Goal: Task Accomplishment & Management: Complete application form

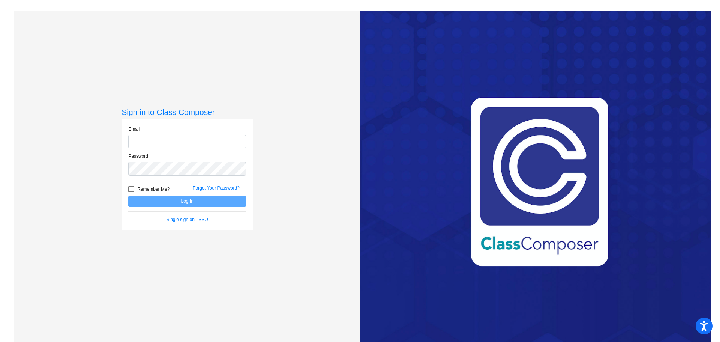
type input "[PERSON_NAME][EMAIL_ADDRESS][PERSON_NAME][DOMAIN_NAME]"
click at [129, 189] on div at bounding box center [131, 189] width 6 height 6
click at [131, 192] on input "Remember Me?" at bounding box center [131, 192] width 0 height 0
checkbox input "true"
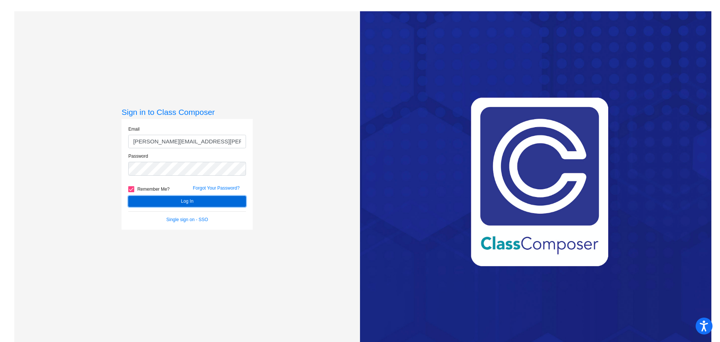
click at [172, 202] on button "Log In" at bounding box center [187, 201] width 118 height 11
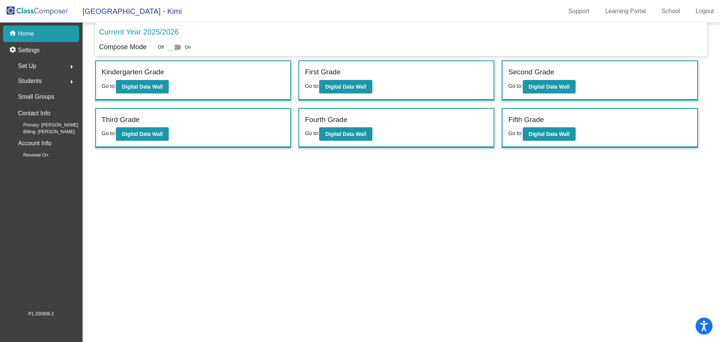
drag, startPoint x: 171, startPoint y: 49, endPoint x: 183, endPoint y: 49, distance: 12.4
click at [183, 49] on div "Off On" at bounding box center [174, 47] width 33 height 9
click at [173, 47] on div at bounding box center [171, 46] width 7 height 7
click at [171, 50] on input "checkbox" at bounding box center [171, 50] width 0 height 0
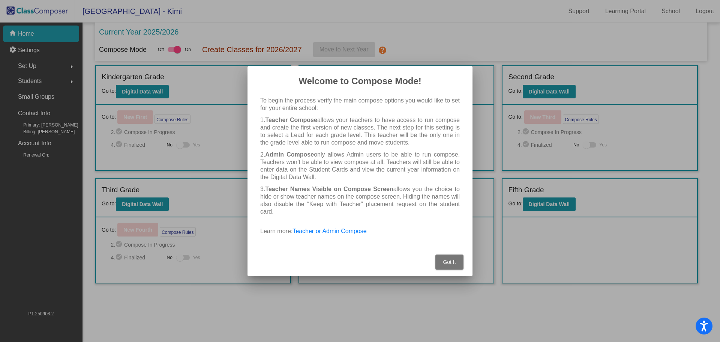
click at [448, 260] on span "Got It" at bounding box center [449, 262] width 13 height 6
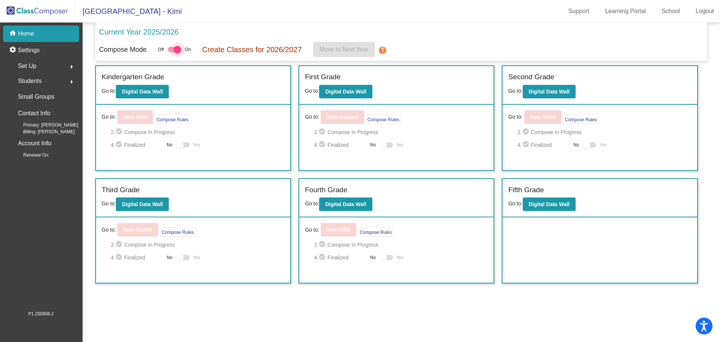
drag, startPoint x: 177, startPoint y: 49, endPoint x: 169, endPoint y: 50, distance: 8.3
click at [169, 50] on div at bounding box center [174, 49] width 13 height 5
click at [171, 52] on input "checkbox" at bounding box center [171, 52] width 0 height 0
checkbox input "false"
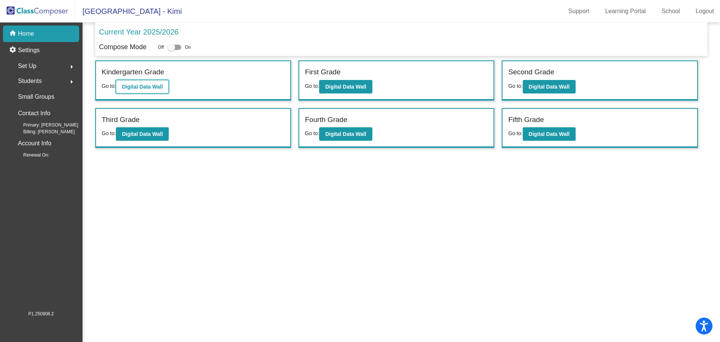
click at [144, 84] on b "Digital Data Wall" at bounding box center [142, 87] width 41 height 6
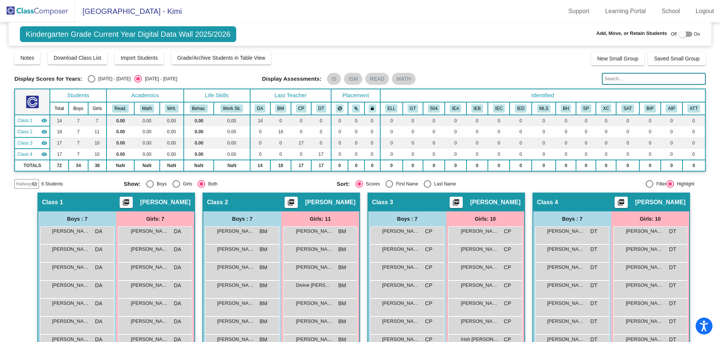
click at [36, 9] on img at bounding box center [37, 11] width 75 height 22
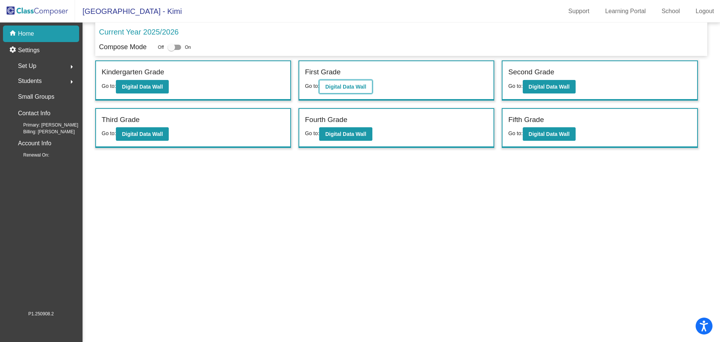
click at [350, 86] on b "Digital Data Wall" at bounding box center [345, 87] width 41 height 6
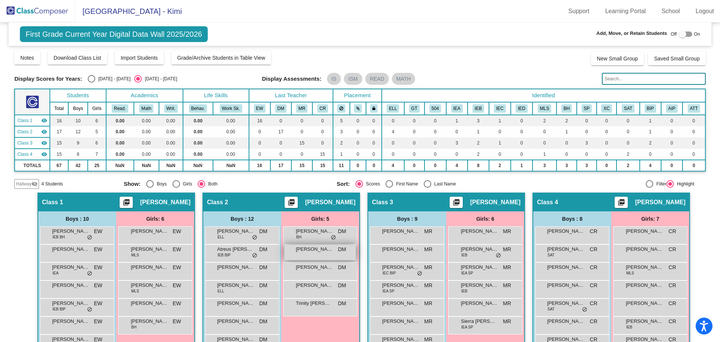
scroll to position [75, 0]
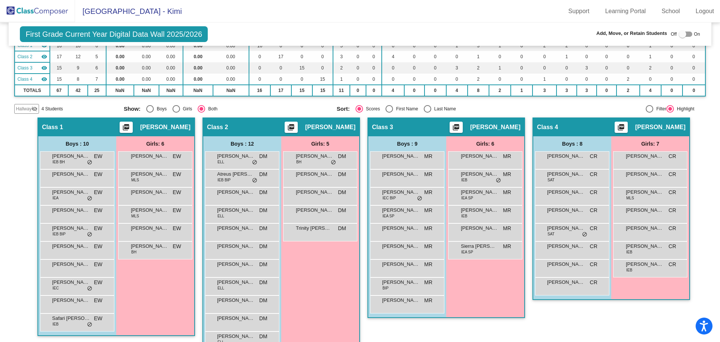
click at [28, 108] on span "Hallway" at bounding box center [24, 108] width 16 height 7
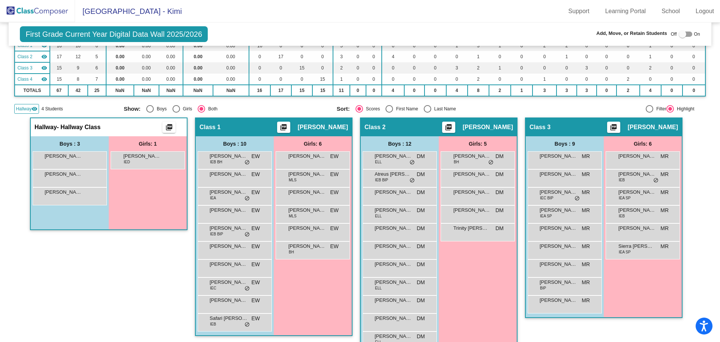
click at [78, 111] on div "Hallway visibility 4 Students" at bounding box center [65, 109] width 103 height 10
click at [34, 108] on mat-icon "visibility" at bounding box center [34, 109] width 6 height 6
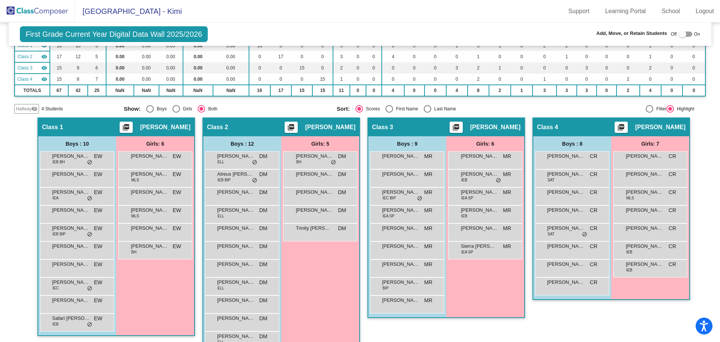
scroll to position [112, 0]
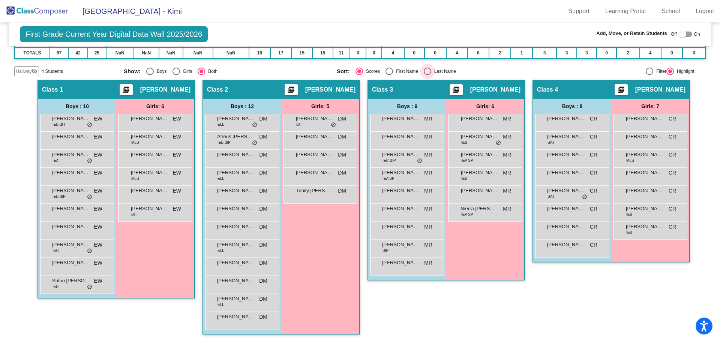
click at [426, 70] on div "Select an option" at bounding box center [427, 70] width 7 height 7
click at [427, 75] on input "Last Name" at bounding box center [427, 75] width 0 height 0
radio input "true"
click at [54, 7] on img at bounding box center [37, 11] width 75 height 22
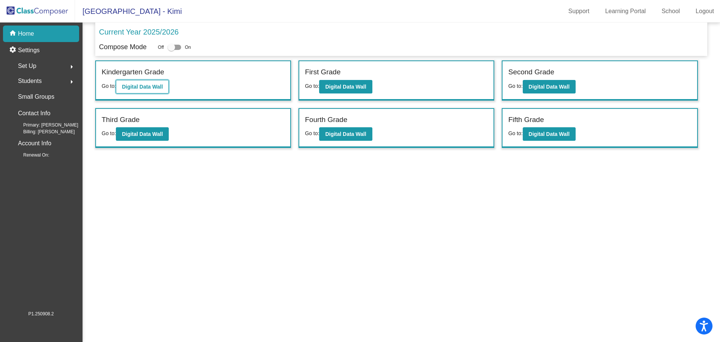
click at [139, 84] on b "Digital Data Wall" at bounding box center [142, 87] width 41 height 6
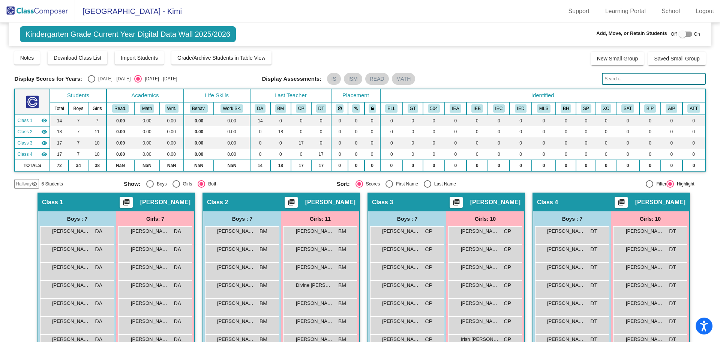
click at [47, 9] on img at bounding box center [37, 11] width 75 height 22
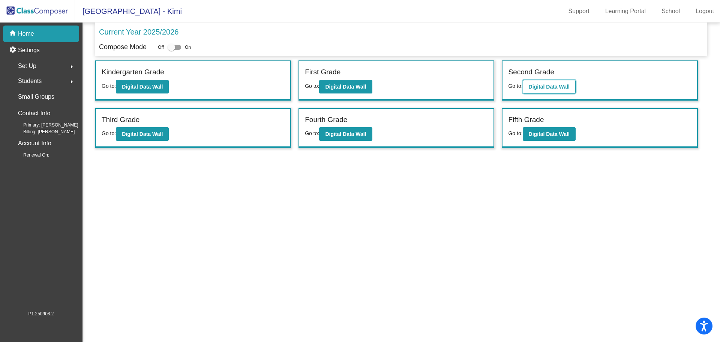
click at [558, 86] on b "Digital Data Wall" at bounding box center [549, 87] width 41 height 6
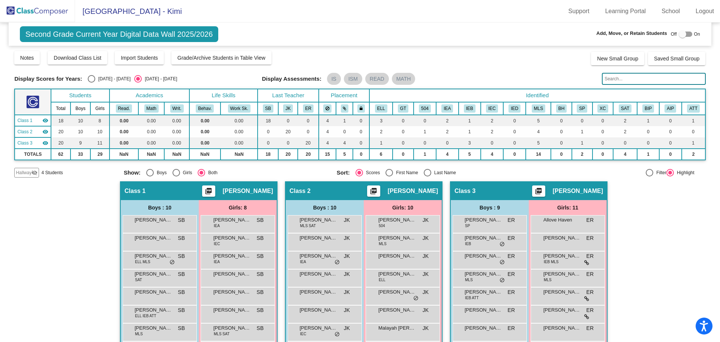
click at [388, 173] on div "Select an option" at bounding box center [388, 172] width 7 height 7
click at [389, 176] on input "First Name" at bounding box center [389, 176] width 0 height 0
radio input "true"
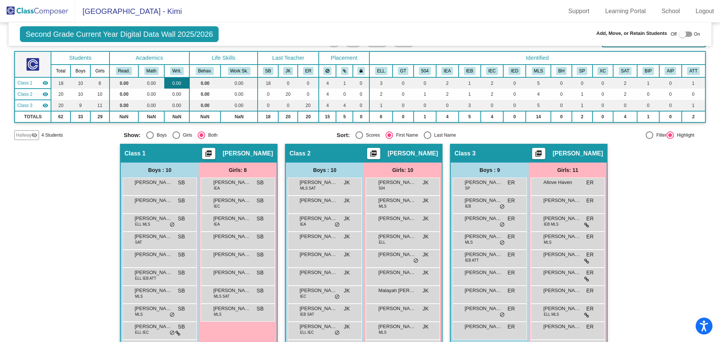
scroll to position [83, 0]
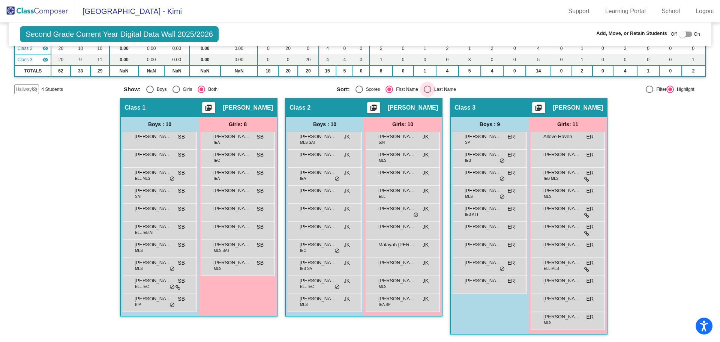
click at [424, 88] on div "Select an option" at bounding box center [427, 88] width 7 height 7
click at [427, 93] on input "Last Name" at bounding box center [427, 93] width 0 height 0
radio input "true"
click at [679, 33] on div at bounding box center [682, 33] width 7 height 7
checkbox input "true"
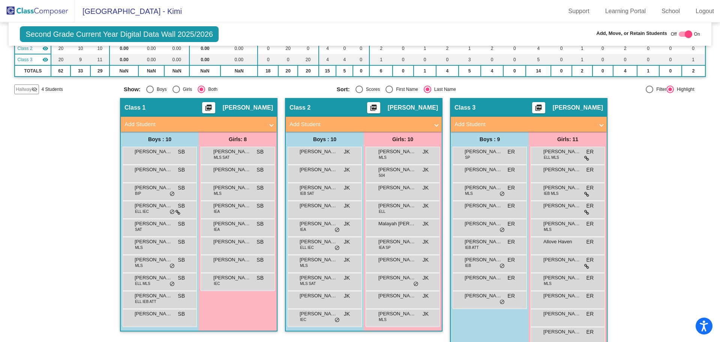
click at [270, 125] on span at bounding box center [271, 124] width 3 height 9
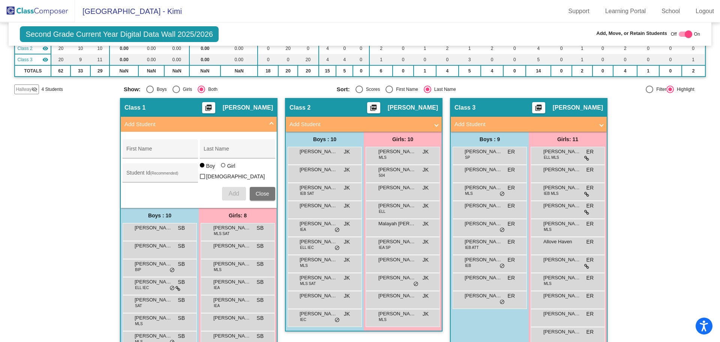
click at [222, 167] on div at bounding box center [223, 165] width 4 height 4
click at [223, 169] on input "Girl" at bounding box center [223, 169] width 0 height 0
radio input "true"
click at [131, 148] on input "First Name" at bounding box center [159, 151] width 67 height 6
type input "Amari"
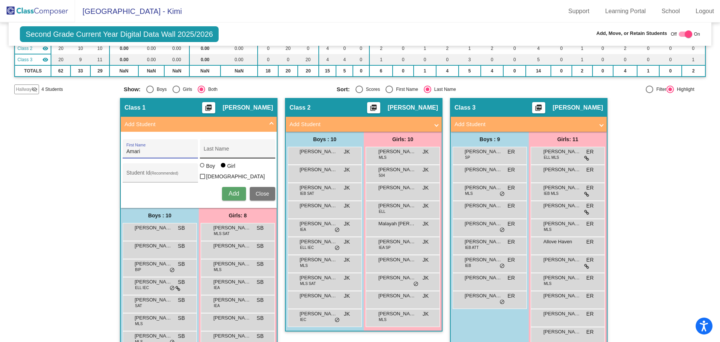
click at [211, 151] on input "Last Name" at bounding box center [237, 151] width 67 height 6
type input "Fitzjerrell"
click at [142, 169] on div "Student Id (Recommended)" at bounding box center [159, 174] width 67 height 15
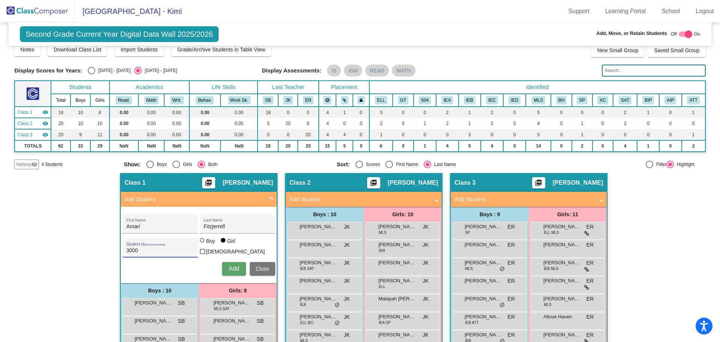
click at [136, 249] on input "3000" at bounding box center [159, 250] width 67 height 6
type input "300049630"
click at [234, 267] on span "Add" at bounding box center [233, 268] width 10 height 6
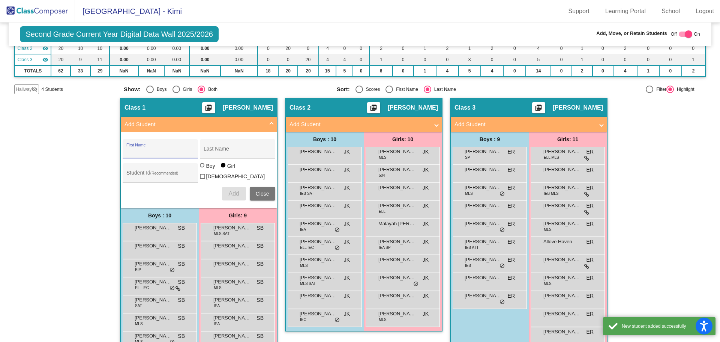
scroll to position [154, 0]
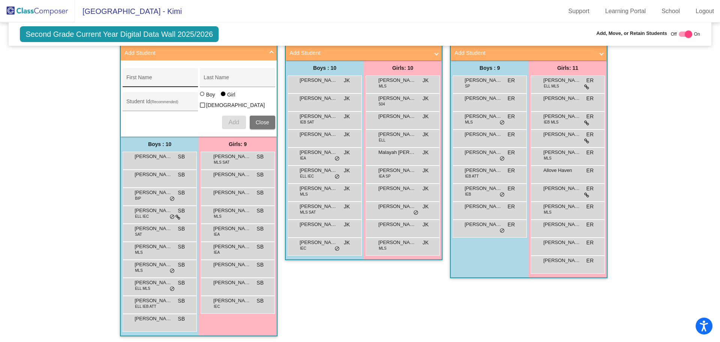
click at [134, 77] on div "First Name" at bounding box center [159, 79] width 67 height 15
type input "[PERSON_NAME]"
click at [204, 80] on input "Last Name" at bounding box center [237, 80] width 67 height 6
type input "Gegato"
click at [132, 104] on input "Student Id (Recommended)" at bounding box center [159, 104] width 67 height 6
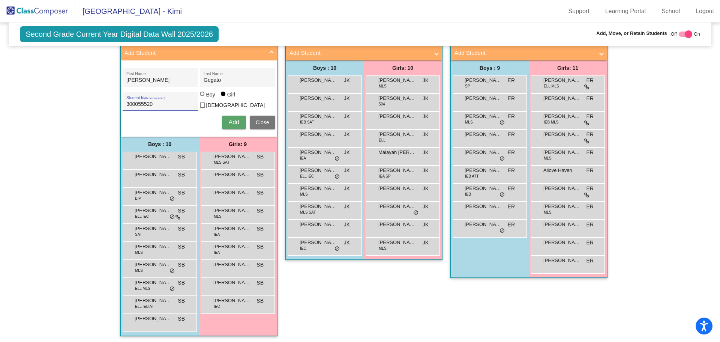
type input "300055520"
click at [231, 120] on span "Add" at bounding box center [233, 122] width 10 height 6
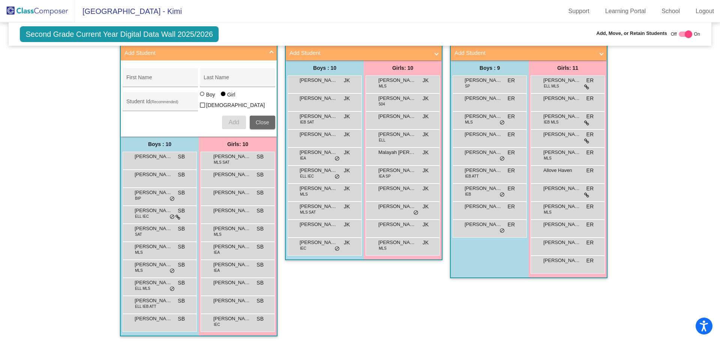
click at [261, 120] on span "Close" at bounding box center [262, 122] width 13 height 6
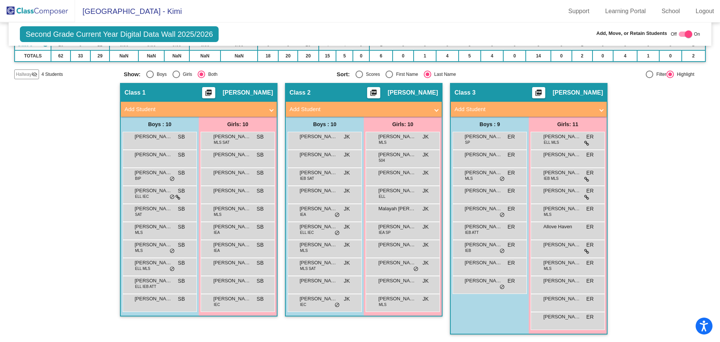
scroll to position [98, 0]
click at [40, 14] on img at bounding box center [37, 11] width 75 height 22
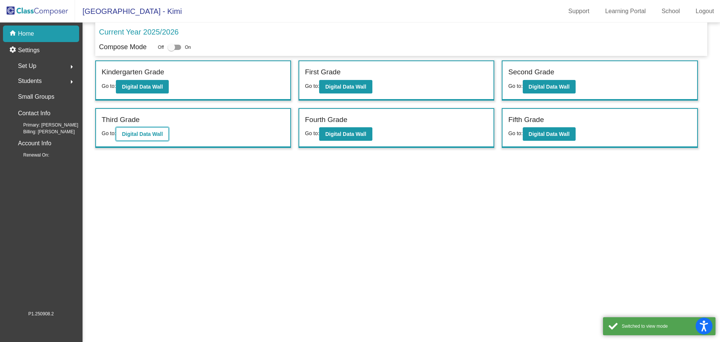
click at [146, 132] on b "Digital Data Wall" at bounding box center [142, 134] width 41 height 6
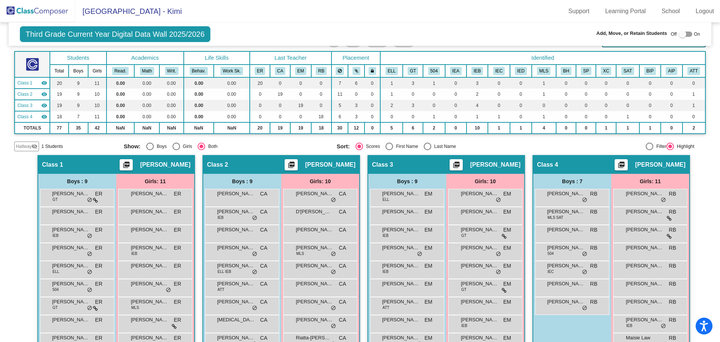
scroll to position [94, 0]
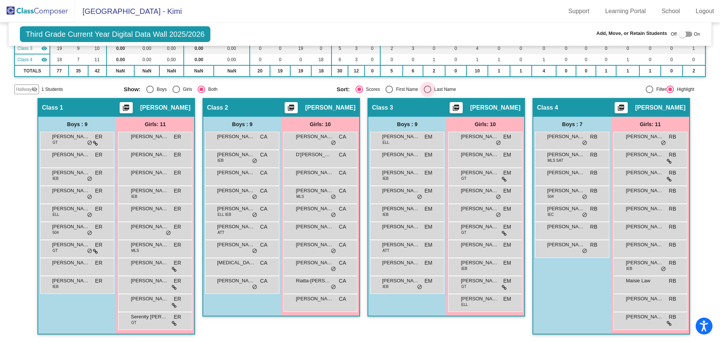
click at [424, 87] on div "Select an option" at bounding box center [427, 88] width 7 height 7
click at [427, 93] on input "Last Name" at bounding box center [427, 93] width 0 height 0
radio input "true"
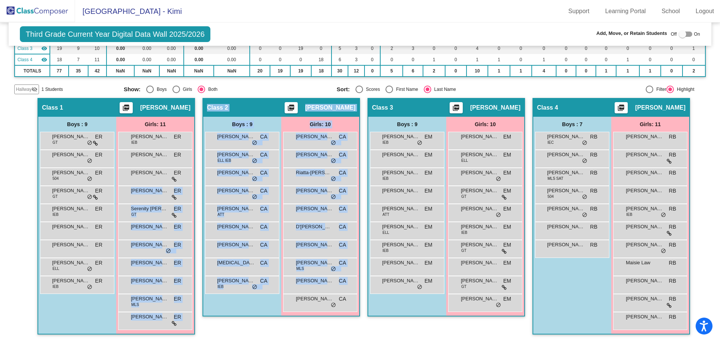
drag, startPoint x: 133, startPoint y: 195, endPoint x: 300, endPoint y: 314, distance: 205.9
click at [300, 314] on div "Hallway - Hallway Class picture_as_pdf Add Student First Name Last Name Student…" at bounding box center [359, 220] width 691 height 244
drag, startPoint x: 238, startPoint y: 325, endPoint x: 260, endPoint y: 310, distance: 27.2
click at [239, 325] on div "Class 2 picture_as_pdf [PERSON_NAME] Add Student First Name Last Name Student I…" at bounding box center [280, 220] width 157 height 244
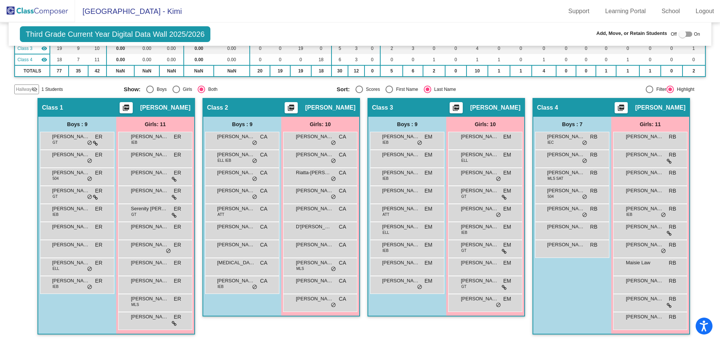
click at [679, 34] on div at bounding box center [682, 33] width 7 height 7
checkbox input "true"
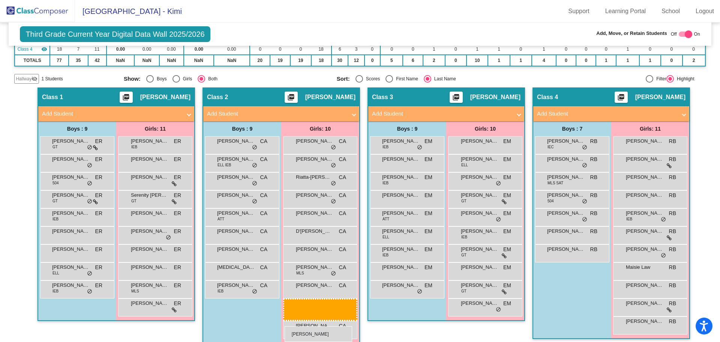
scroll to position [114, 0]
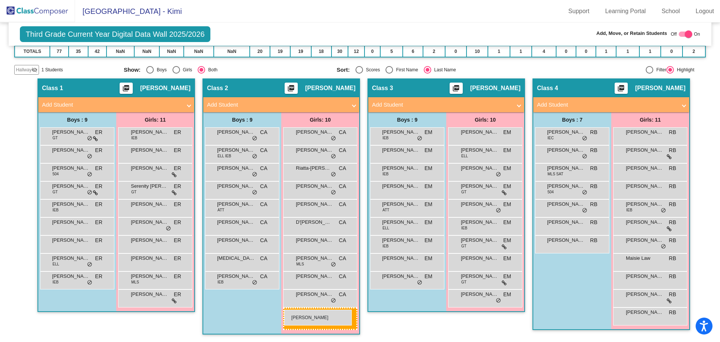
drag, startPoint x: 141, startPoint y: 210, endPoint x: 284, endPoint y: 309, distance: 174.6
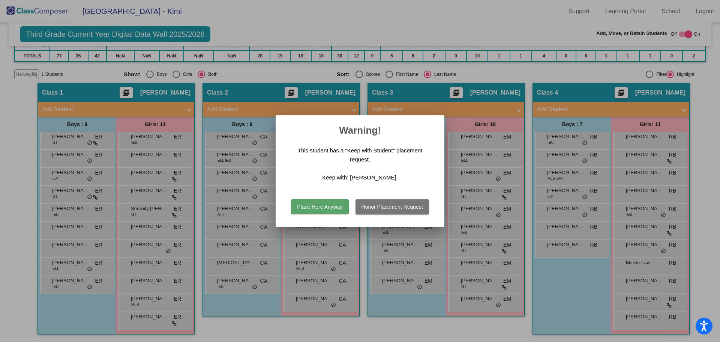
click at [322, 205] on button "Place Here Anyway" at bounding box center [319, 206] width 57 height 15
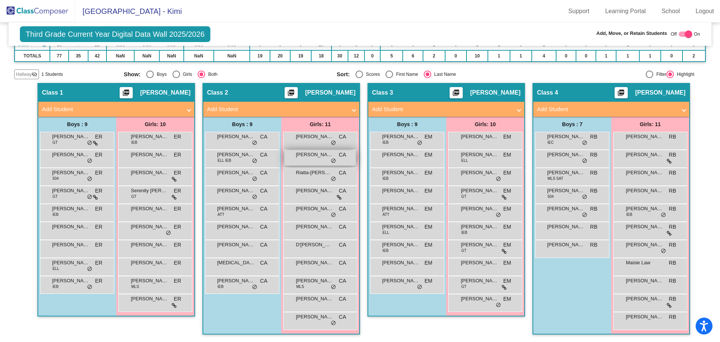
scroll to position [114, 0]
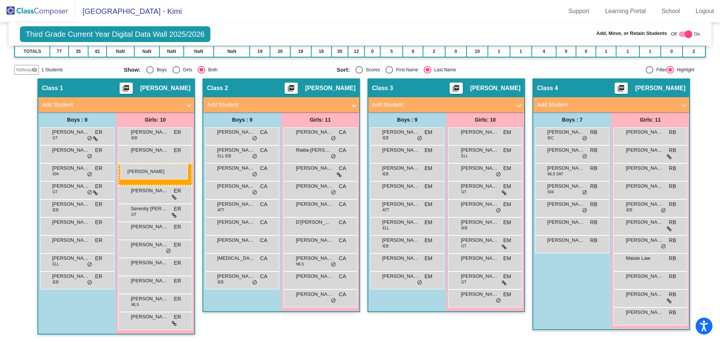
drag, startPoint x: 313, startPoint y: 158, endPoint x: 120, endPoint y: 163, distance: 192.8
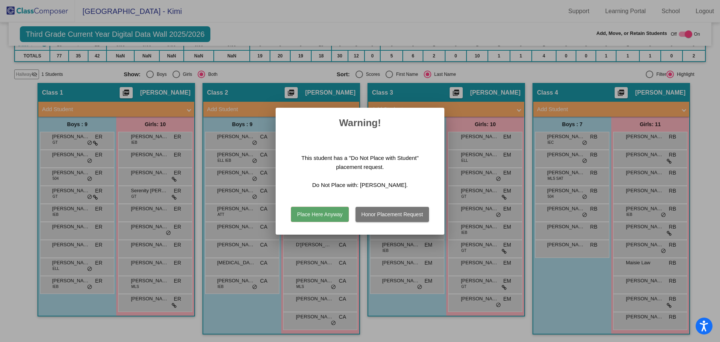
scroll to position [109, 0]
click at [326, 214] on button "Place Here Anyway" at bounding box center [319, 214] width 57 height 15
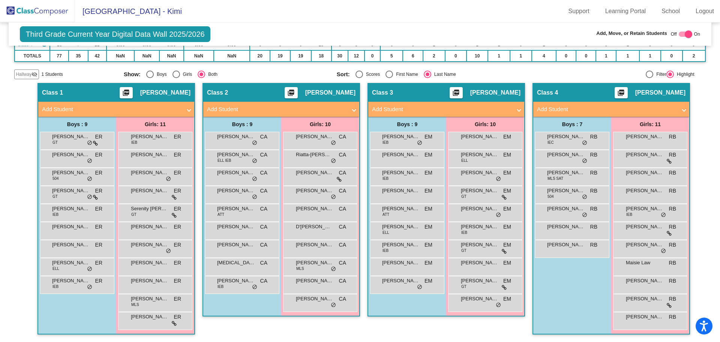
click at [426, 72] on div "Select an option" at bounding box center [428, 74] width 4 height 4
click at [427, 78] on input "Last Name" at bounding box center [427, 78] width 0 height 0
click at [35, 10] on img at bounding box center [37, 11] width 75 height 22
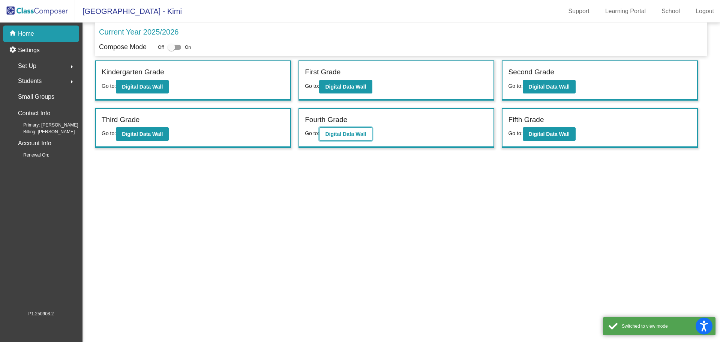
click at [337, 135] on b "Digital Data Wall" at bounding box center [345, 134] width 41 height 6
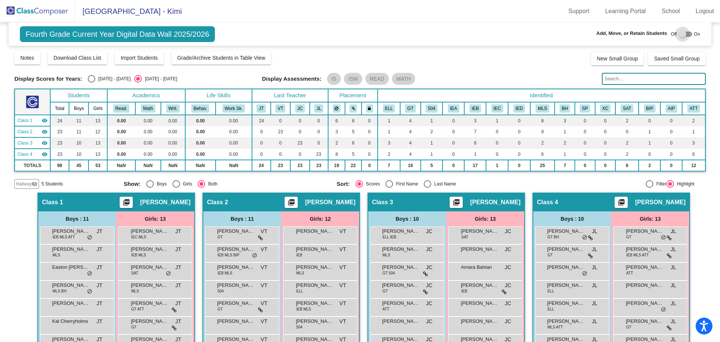
click at [681, 33] on div at bounding box center [682, 33] width 7 height 7
checkbox input "true"
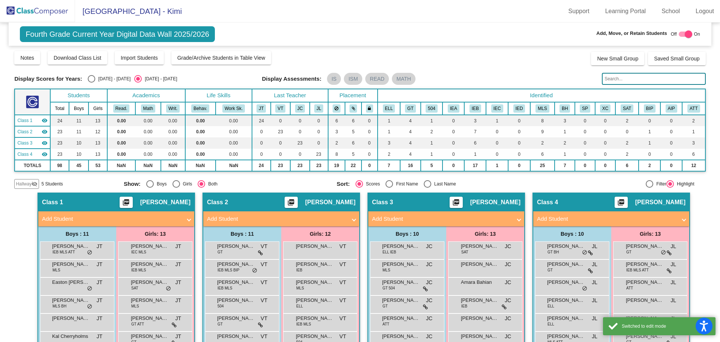
click at [424, 184] on div "Select an option" at bounding box center [427, 183] width 7 height 7
click at [427, 187] on input "Last Name" at bounding box center [427, 187] width 0 height 0
radio input "true"
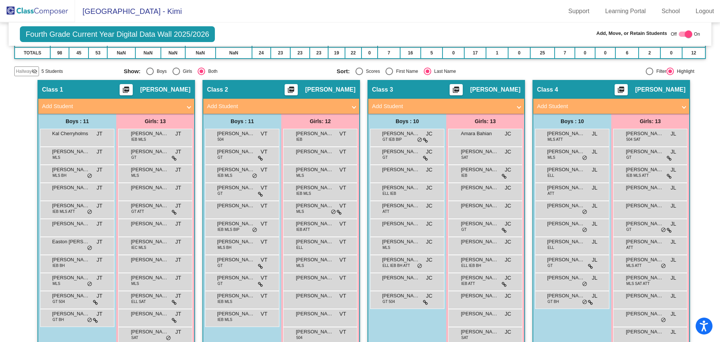
scroll to position [145, 0]
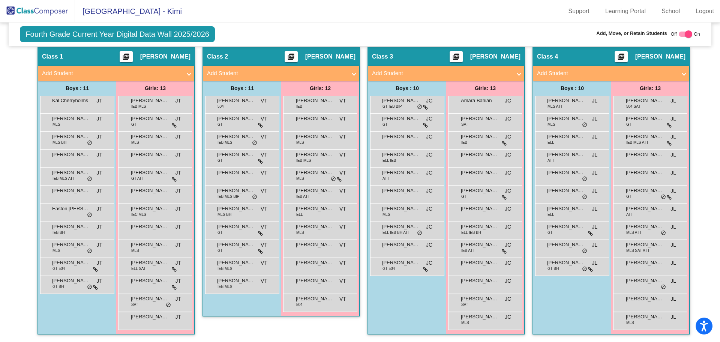
click at [343, 70] on mat-panel-title "Add Student" at bounding box center [276, 73] width 139 height 9
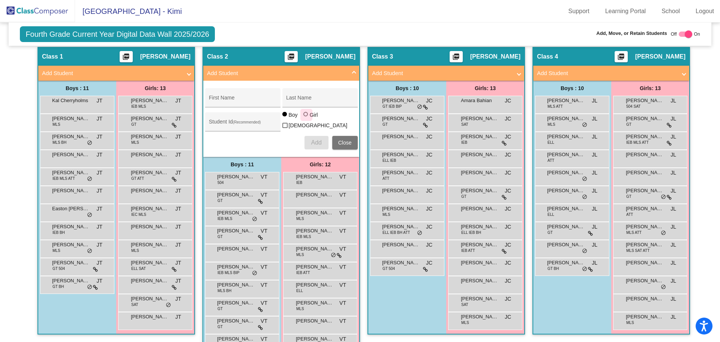
click at [303, 116] on div at bounding box center [305, 114] width 4 height 4
click at [306, 118] on input "Girl" at bounding box center [306, 118] width 0 height 0
radio input "true"
click at [216, 97] on div "First Name" at bounding box center [242, 99] width 67 height 15
type input "Sariah"
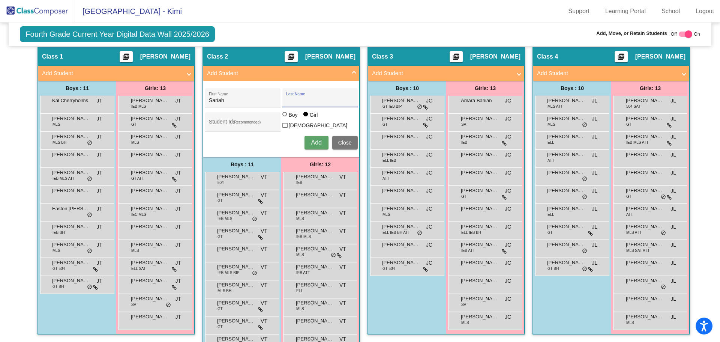
click at [294, 101] on input "Last Name" at bounding box center [319, 100] width 67 height 6
type input "[PERSON_NAME]"
click at [205, 125] on div "Student Id (Recommended)" at bounding box center [242, 121] width 75 height 19
click at [222, 122] on input "3000" at bounding box center [242, 124] width 67 height 6
type input "300047498"
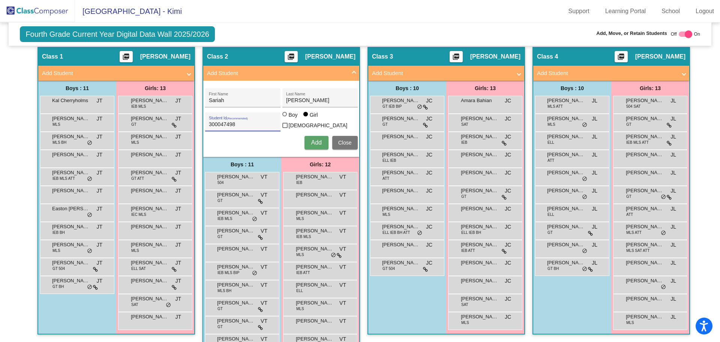
click at [313, 141] on span "Add" at bounding box center [316, 142] width 10 height 6
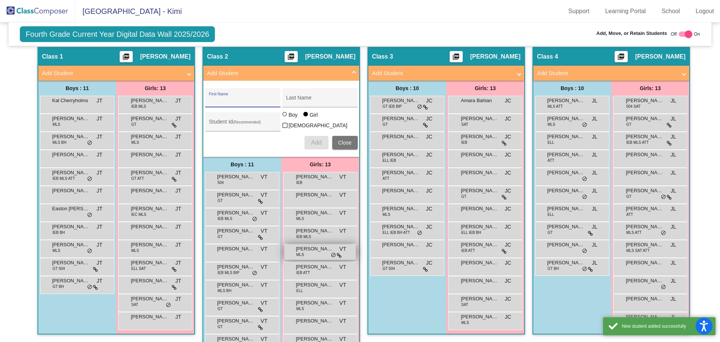
scroll to position [183, 0]
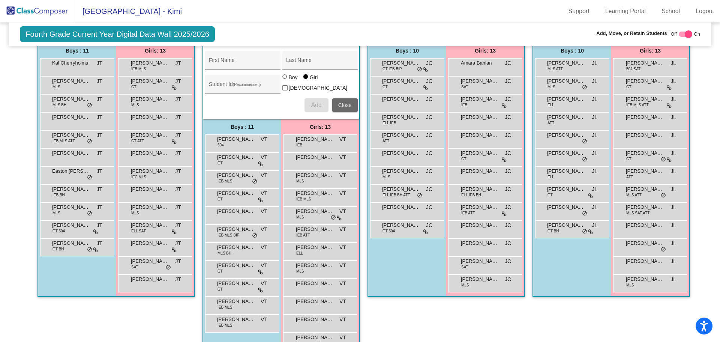
click at [339, 104] on span "Close" at bounding box center [344, 105] width 13 height 6
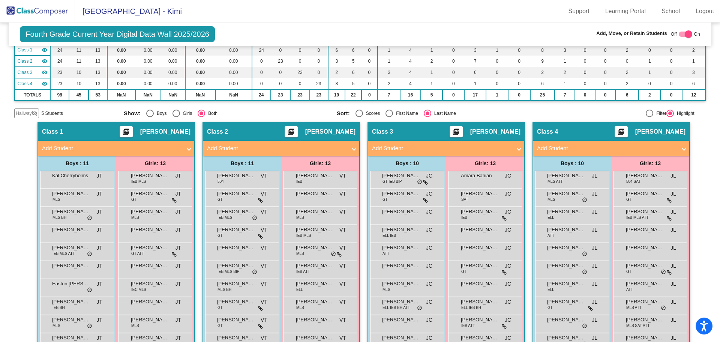
scroll to position [145, 0]
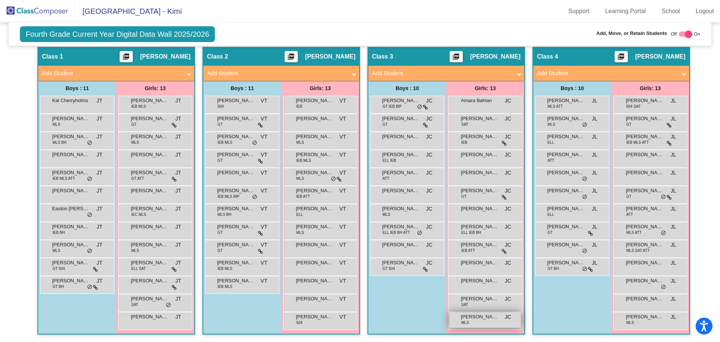
click at [479, 320] on div "[PERSON_NAME] MLS JC lock do_not_disturb_alt" at bounding box center [485, 319] width 72 height 15
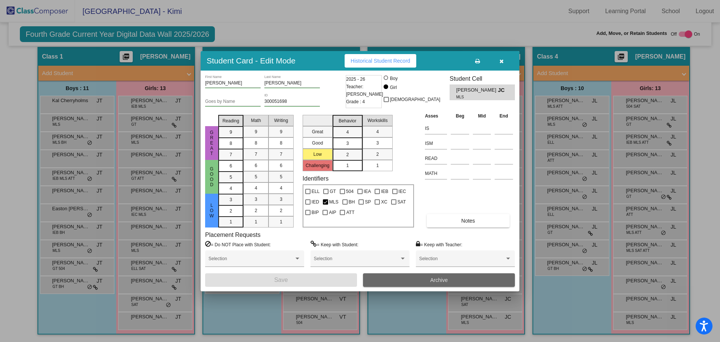
click at [403, 278] on button "Archive" at bounding box center [439, 279] width 152 height 13
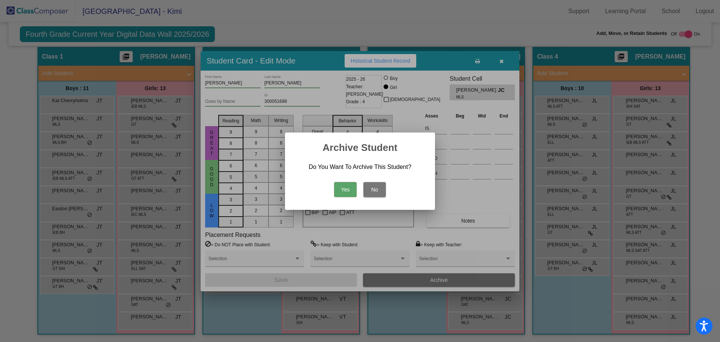
click at [344, 188] on button "Yes" at bounding box center [345, 189] width 22 height 15
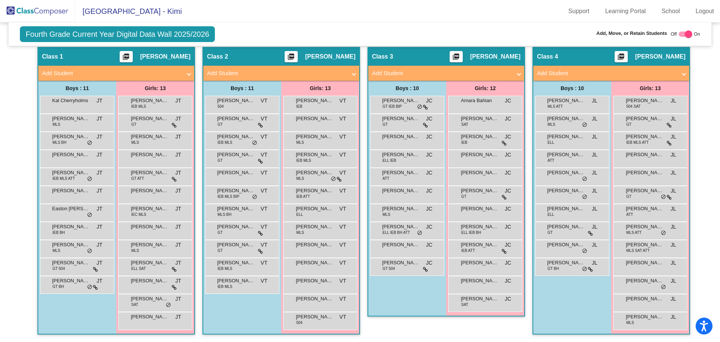
click at [430, 72] on mat-panel-title "Add Student" at bounding box center [441, 73] width 139 height 9
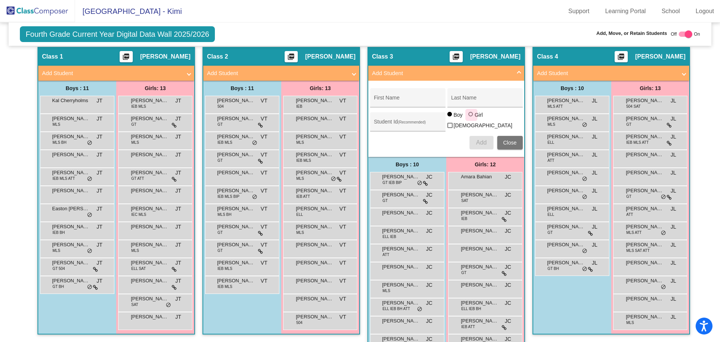
click at [468, 116] on div at bounding box center [470, 114] width 4 height 4
click at [471, 118] on input "Girl" at bounding box center [471, 118] width 0 height 0
radio input "true"
click at [385, 98] on input "First Name" at bounding box center [407, 100] width 67 height 6
type input "Aurora"
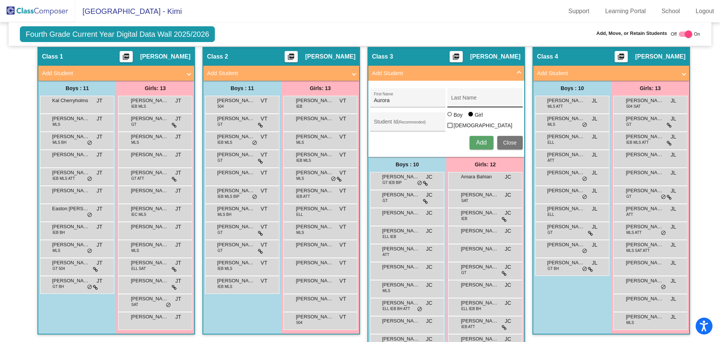
click at [452, 96] on div "Last Name" at bounding box center [484, 99] width 67 height 15
type input "[GEOGRAPHIC_DATA]"
click at [378, 123] on input "Student Id (Recommended)" at bounding box center [407, 124] width 67 height 6
click at [383, 121] on input "3000" at bounding box center [407, 124] width 67 height 6
type input "300054157"
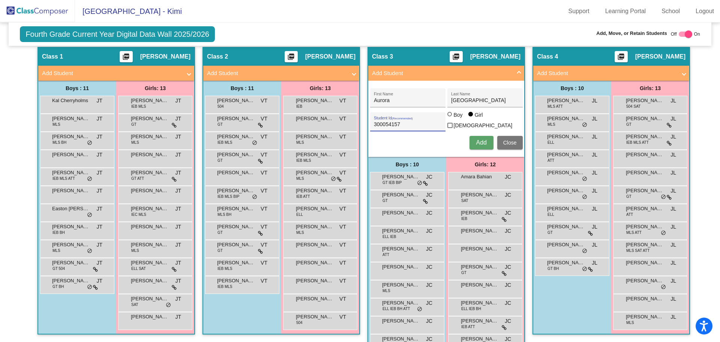
click at [477, 142] on span "Add" at bounding box center [481, 142] width 10 height 6
click at [507, 141] on span "Close" at bounding box center [509, 142] width 13 height 6
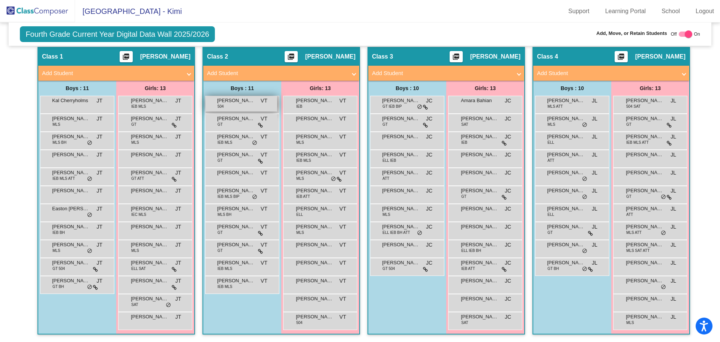
scroll to position [70, 0]
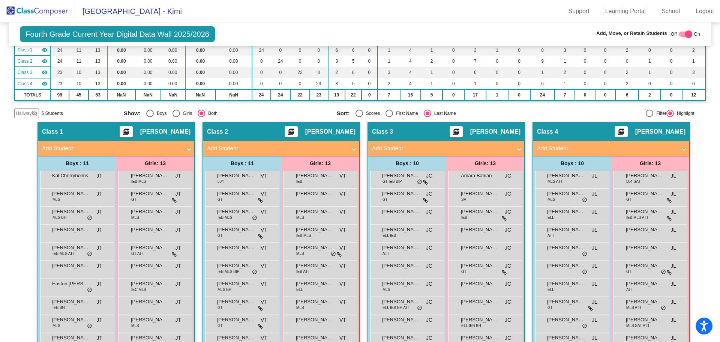
click at [579, 132] on div "Class 4 picture_as_pdf [PERSON_NAME]" at bounding box center [611, 132] width 156 height 18
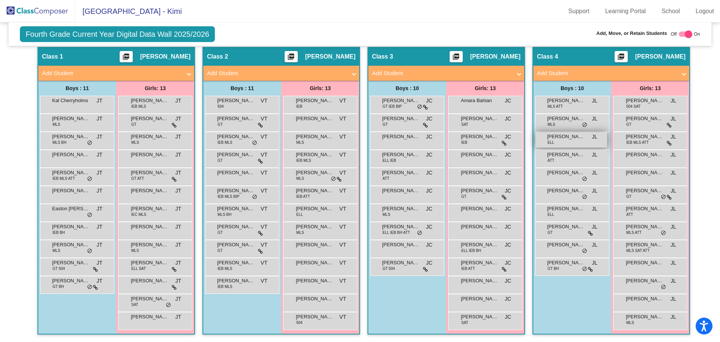
scroll to position [108, 0]
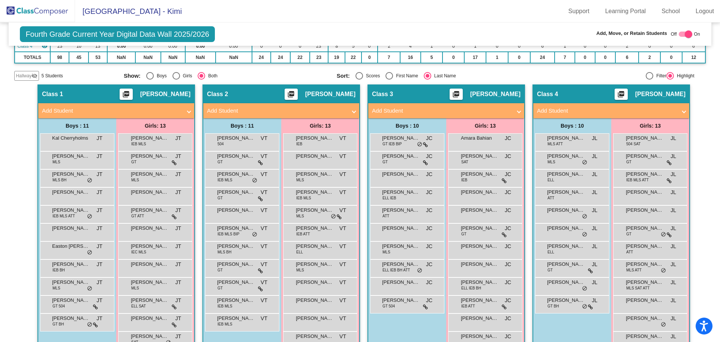
click at [562, 112] on mat-panel-title "Add Student" at bounding box center [606, 110] width 139 height 9
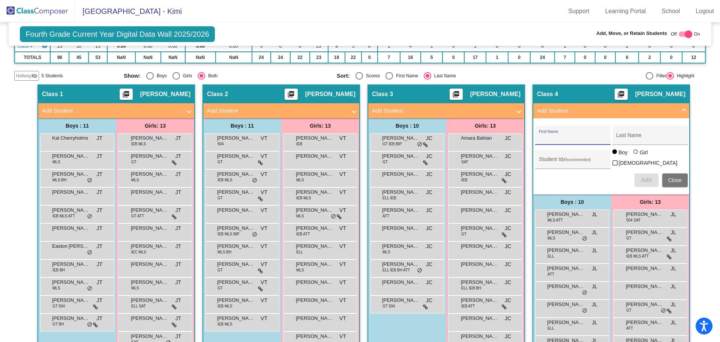
click at [542, 136] on input "First Name" at bounding box center [572, 138] width 67 height 6
type input "[PERSON_NAME]"
click at [610, 137] on div "[PERSON_NAME] First Name Last Name" at bounding box center [611, 135] width 153 height 19
click at [621, 138] on input "Last Name" at bounding box center [649, 138] width 67 height 6
type input "[PERSON_NAME]"
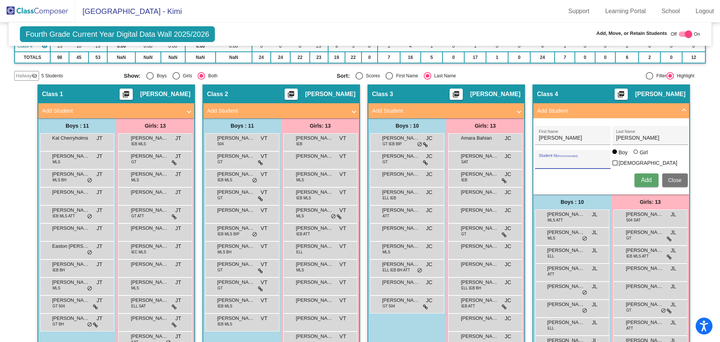
click at [543, 159] on input "Student Id (Recommended)" at bounding box center [572, 162] width 67 height 6
click at [548, 159] on input "3000" at bounding box center [572, 162] width 67 height 6
type input "300044068"
click at [634, 154] on div at bounding box center [635, 151] width 4 height 4
click at [636, 156] on input "Girl" at bounding box center [636, 155] width 0 height 0
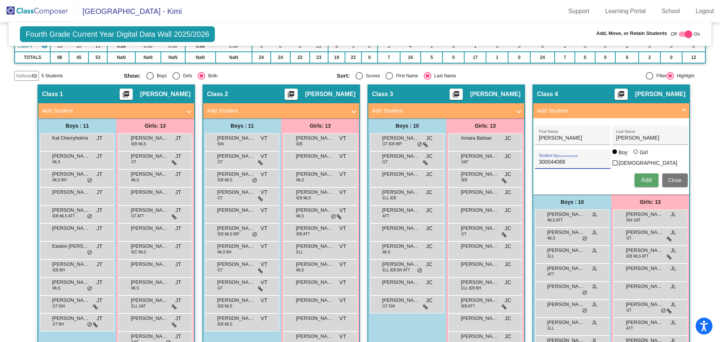
radio input "true"
click at [614, 154] on div at bounding box center [614, 151] width 4 height 4
click at [615, 156] on input "Boy" at bounding box center [615, 155] width 0 height 0
radio input "true"
click at [646, 177] on span "Add" at bounding box center [646, 180] width 10 height 6
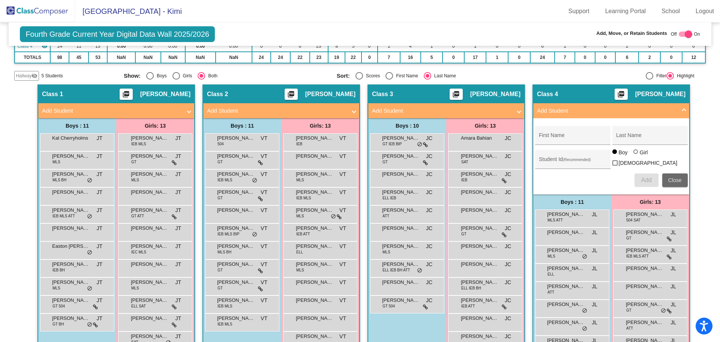
click at [676, 178] on span "Close" at bounding box center [674, 180] width 13 height 6
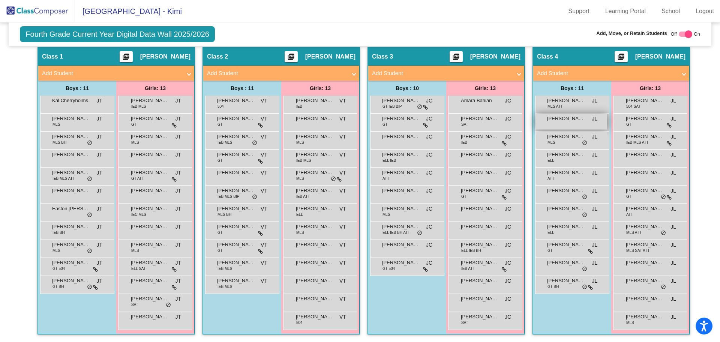
scroll to position [0, 0]
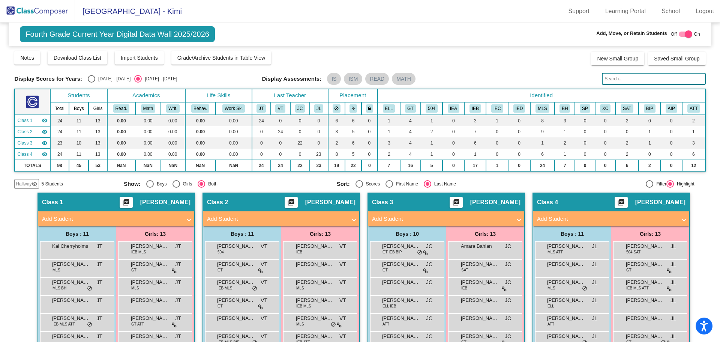
click at [619, 220] on mat-panel-title "Add Student" at bounding box center [606, 218] width 139 height 9
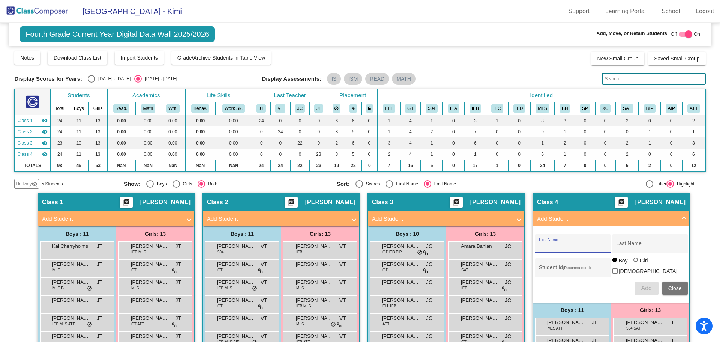
click at [547, 243] on input "First Name" at bounding box center [572, 246] width 67 height 6
type input "Teiave [PERSON_NAME]"
click at [626, 247] on input "Last Name" at bounding box center [649, 246] width 67 height 6
type input "Manu"
click at [546, 269] on input "Student Id (Recommended)" at bounding box center [572, 270] width 67 height 6
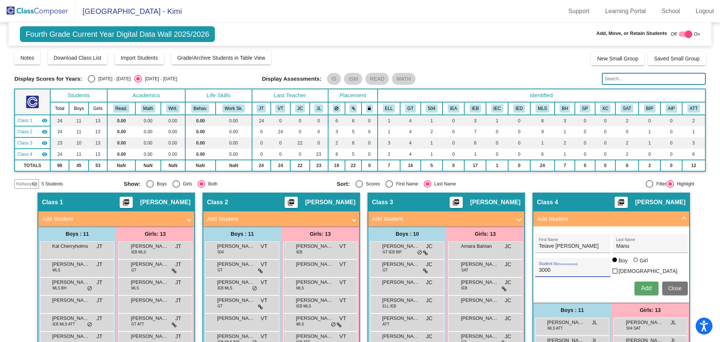
click at [547, 268] on input "3000" at bounding box center [572, 270] width 67 height 6
type input "300044234"
click at [643, 286] on span "Add" at bounding box center [646, 288] width 10 height 6
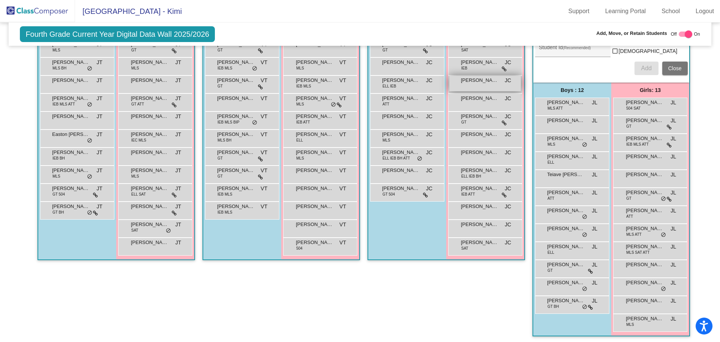
scroll to position [107, 0]
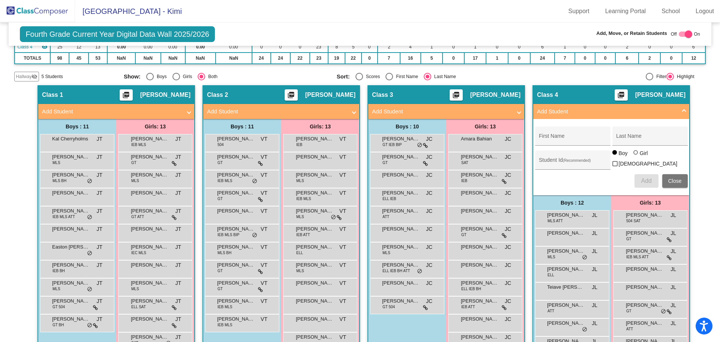
click at [675, 181] on span "Close" at bounding box center [674, 181] width 13 height 6
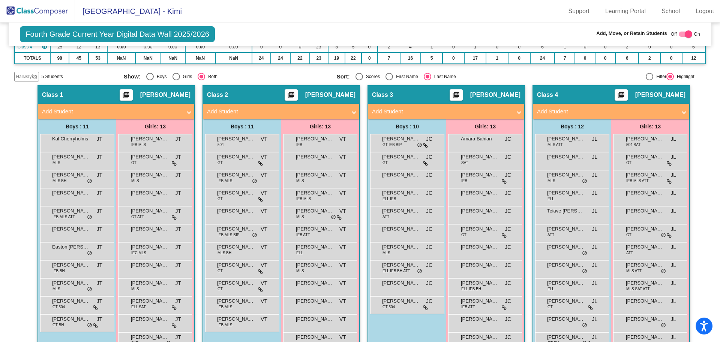
click at [37, 13] on img at bounding box center [37, 11] width 75 height 22
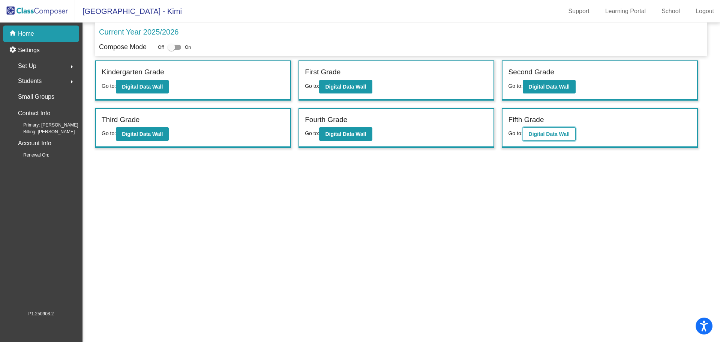
click at [559, 133] on b "Digital Data Wall" at bounding box center [549, 134] width 41 height 6
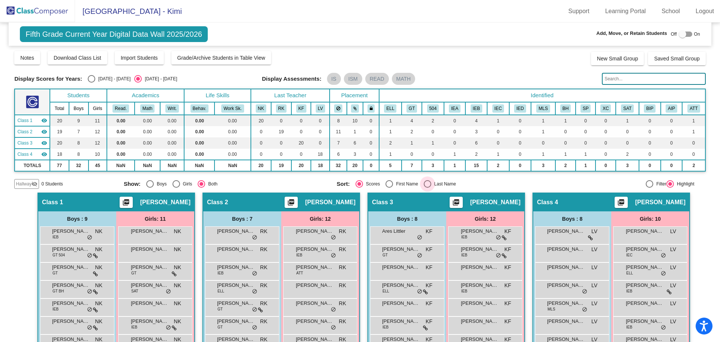
click at [424, 185] on div "Select an option" at bounding box center [427, 183] width 7 height 7
click at [427, 187] on input "Last Name" at bounding box center [427, 187] width 0 height 0
radio input "true"
click at [681, 33] on div at bounding box center [682, 33] width 7 height 7
checkbox input "true"
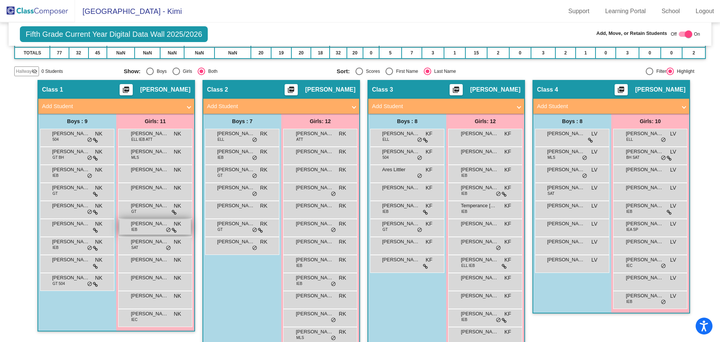
scroll to position [127, 0]
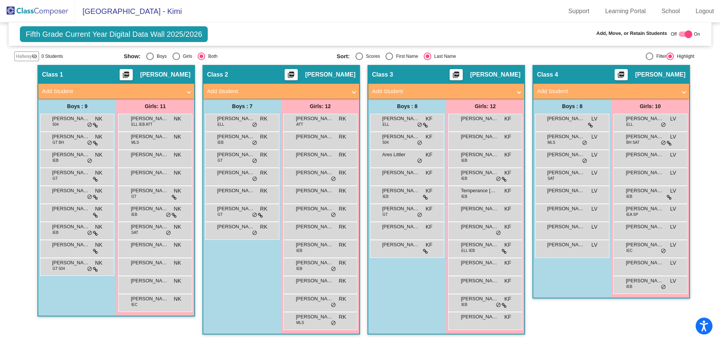
click at [155, 90] on mat-panel-title "Add Student" at bounding box center [111, 91] width 139 height 9
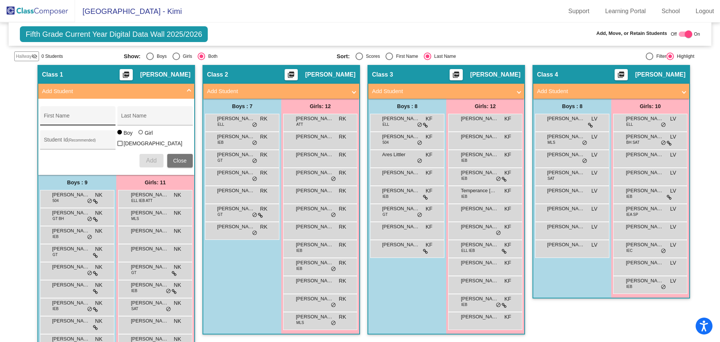
click at [64, 119] on input "First Name" at bounding box center [77, 118] width 67 height 6
type input "Meadow"
click at [123, 116] on input "Last Name" at bounding box center [154, 118] width 67 height 6
type input "[PERSON_NAME]"
click at [47, 141] on input "Student Id (Recommended)" at bounding box center [77, 142] width 67 height 6
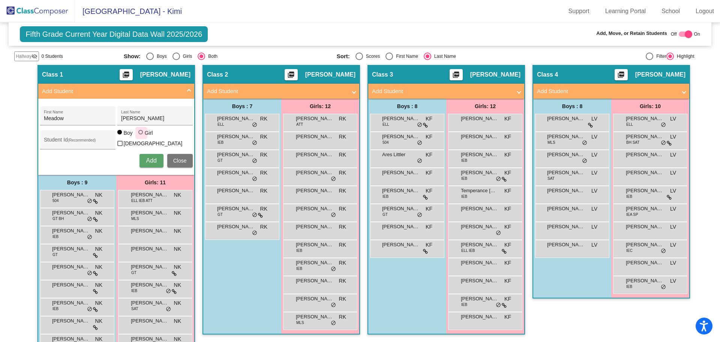
click at [140, 134] on div at bounding box center [140, 132] width 4 height 4
click at [141, 136] on input "Girl" at bounding box center [141, 136] width 0 height 0
radio input "true"
click at [51, 137] on div "Student Id (Recommended)" at bounding box center [77, 141] width 67 height 15
click at [54, 140] on input "3000" at bounding box center [77, 142] width 67 height 6
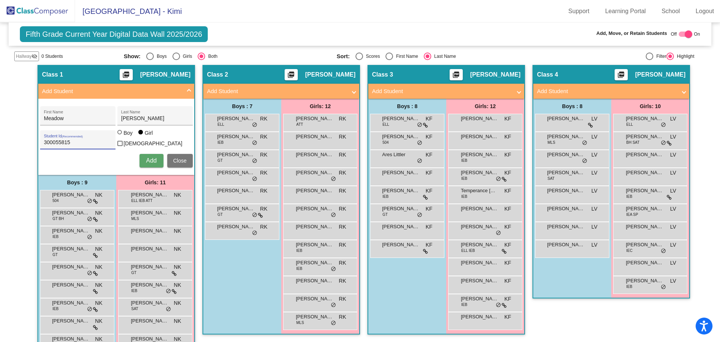
type input "300055815"
click at [143, 160] on button "Add" at bounding box center [151, 160] width 24 height 13
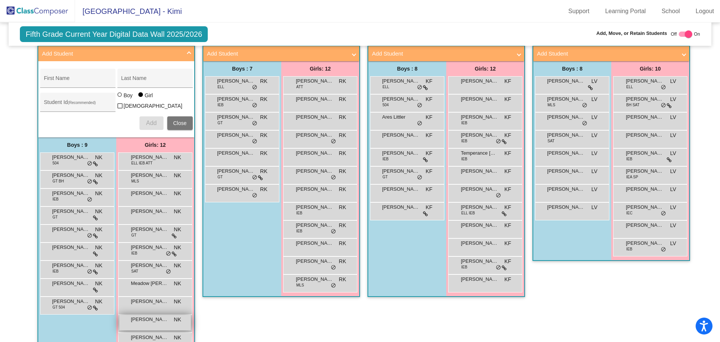
scroll to position [202, 0]
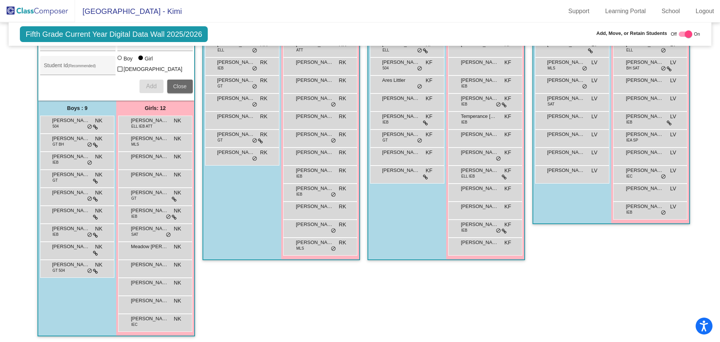
click at [178, 84] on span "Close" at bounding box center [179, 86] width 13 height 6
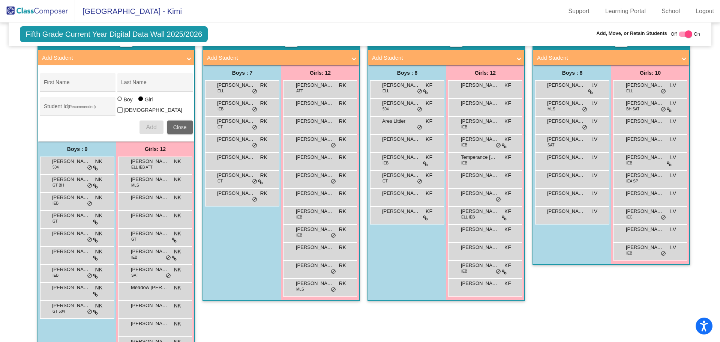
scroll to position [127, 0]
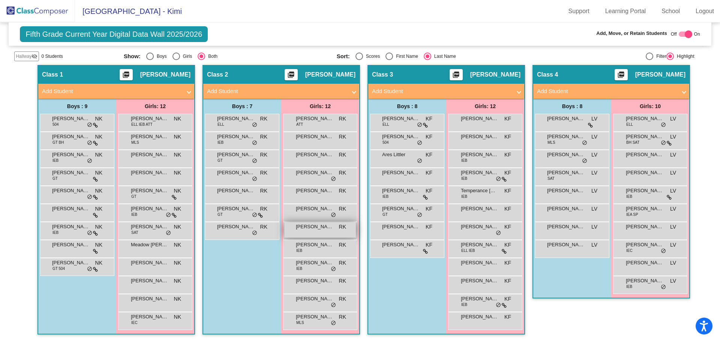
click at [308, 229] on span "[PERSON_NAME]" at bounding box center [314, 226] width 37 height 7
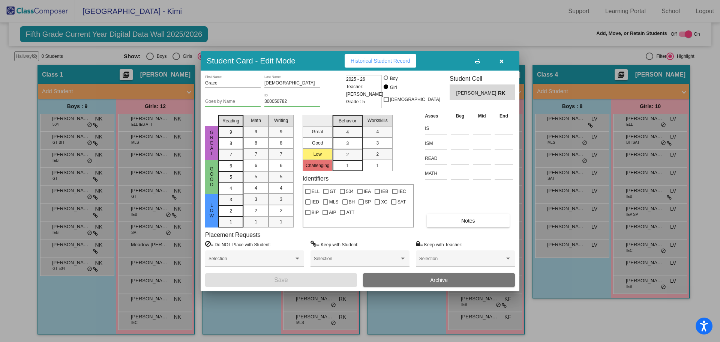
click at [409, 279] on button "Archive" at bounding box center [439, 279] width 152 height 13
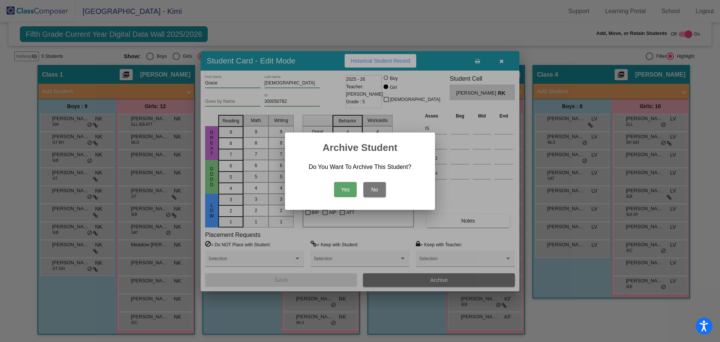
click at [339, 187] on button "Yes" at bounding box center [345, 189] width 22 height 15
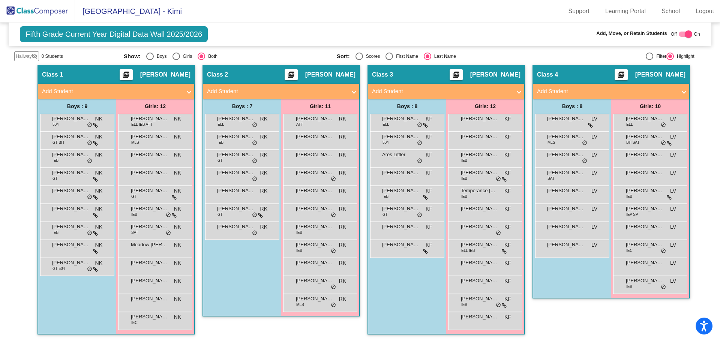
click at [478, 89] on mat-panel-title "Add Student" at bounding box center [441, 91] width 139 height 9
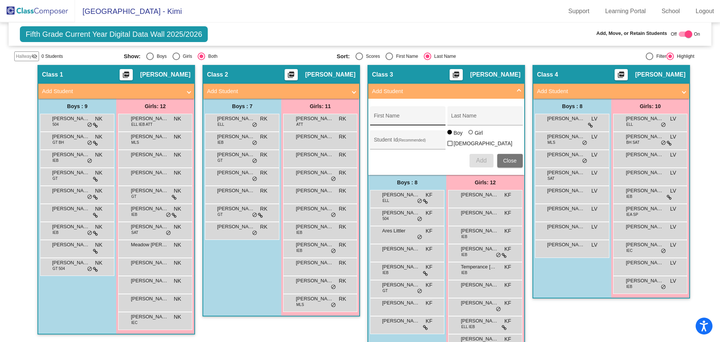
click at [381, 115] on div "First Name" at bounding box center [407, 117] width 67 height 15
type input "[PERSON_NAME]"
click at [464, 118] on input "Last Name" at bounding box center [484, 118] width 67 height 6
type input "[PERSON_NAME]"
click at [379, 142] on input "Student Id (Recommended)" at bounding box center [407, 142] width 67 height 6
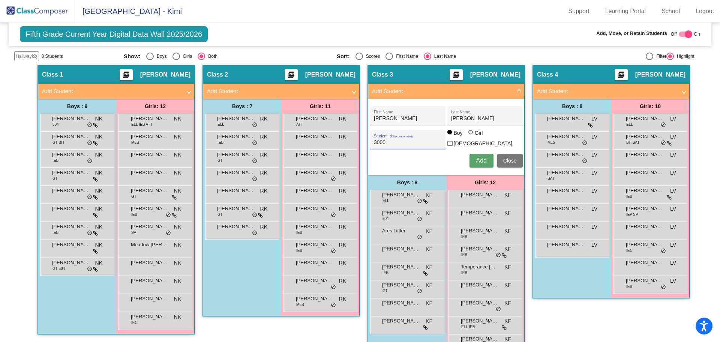
click at [383, 140] on input "3000" at bounding box center [407, 142] width 67 height 6
type input "300041421"
click at [477, 157] on span "Add" at bounding box center [481, 160] width 10 height 6
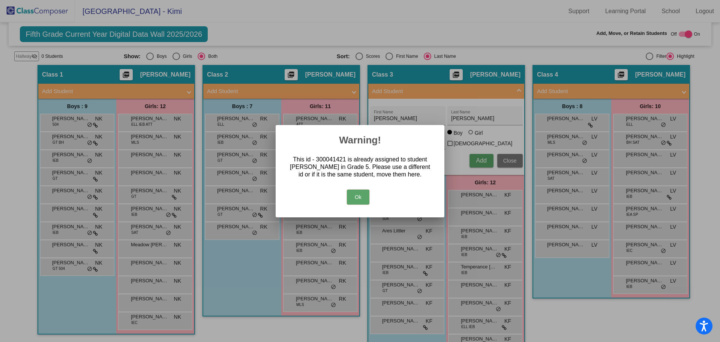
click at [363, 197] on button "Ok" at bounding box center [358, 196] width 22 height 15
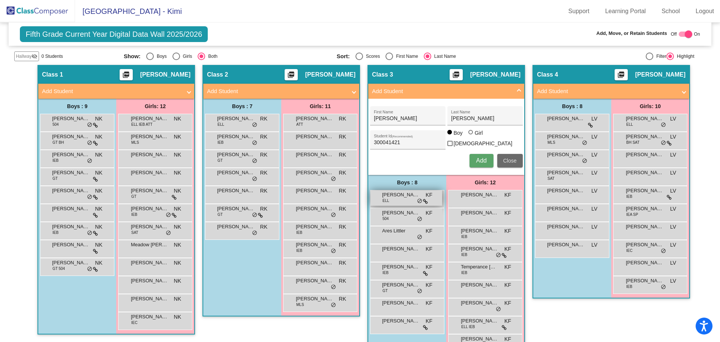
drag, startPoint x: 505, startPoint y: 158, endPoint x: 403, endPoint y: 148, distance: 101.7
click at [505, 158] on span "Close" at bounding box center [509, 160] width 13 height 6
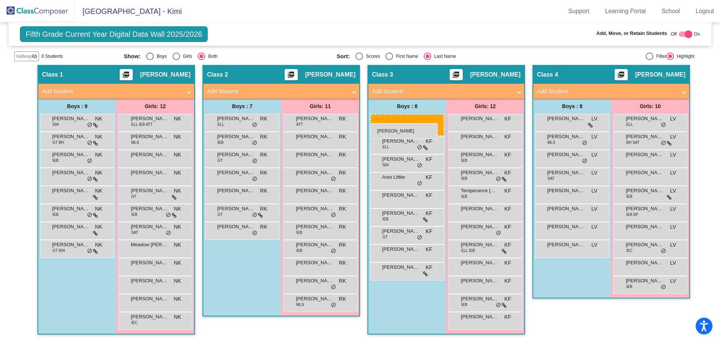
drag, startPoint x: 59, startPoint y: 172, endPoint x: 370, endPoint y: 123, distance: 315.1
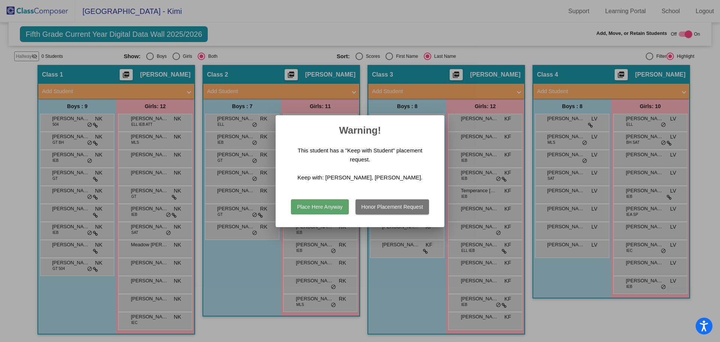
click at [324, 207] on button "Place Here Anyway" at bounding box center [319, 206] width 57 height 15
